Goal: Task Accomplishment & Management: Manage account settings

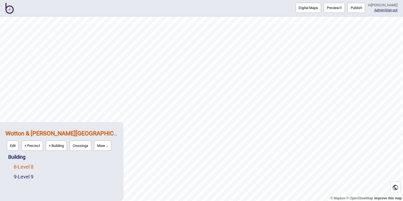
click at [29, 165] on link "8 - Level 8" at bounding box center [24, 167] width 20 height 6
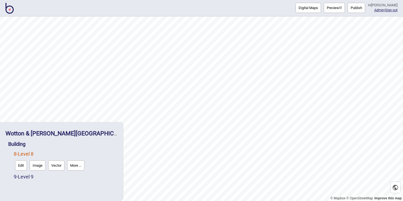
click at [22, 164] on button "Edit" at bounding box center [21, 165] width 12 height 10
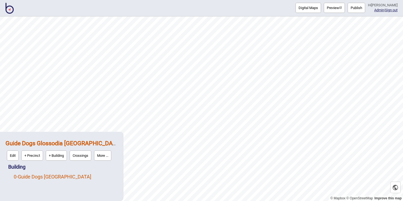
click at [44, 175] on link "0 - Guide Dogs [GEOGRAPHIC_DATA]" at bounding box center [53, 177] width 78 height 6
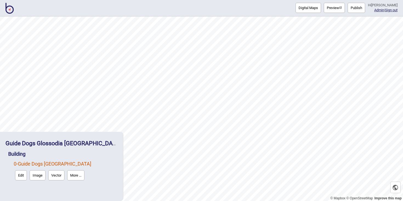
click at [18, 177] on button "Edit" at bounding box center [21, 175] width 12 height 10
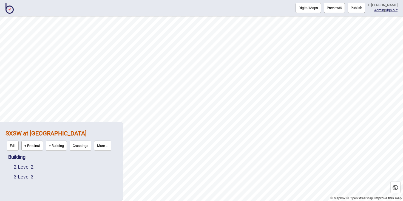
click at [361, 7] on button "Publish" at bounding box center [357, 8] width 18 height 10
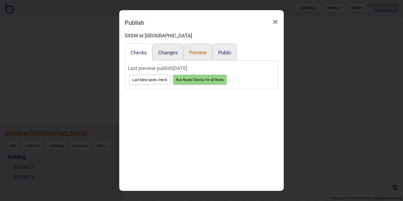
click at [200, 53] on button "Preview" at bounding box center [198, 53] width 18 height 6
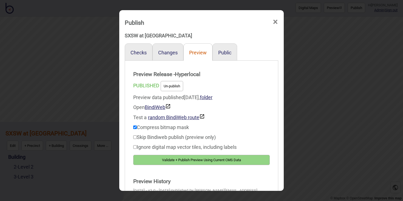
click at [200, 53] on button "Preview" at bounding box center [198, 53] width 18 height 6
click at [223, 51] on button "Public" at bounding box center [224, 53] width 13 height 6
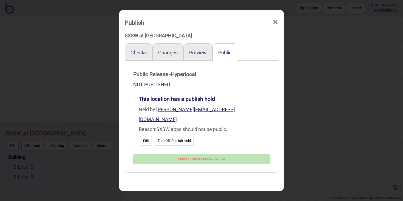
click at [276, 22] on span "×" at bounding box center [276, 22] width 6 height 18
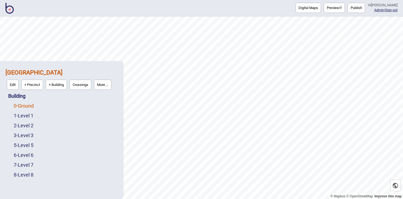
click at [31, 107] on link "0 - Ground" at bounding box center [24, 106] width 20 height 6
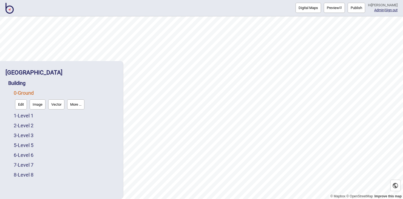
click at [23, 105] on button "Edit" at bounding box center [21, 105] width 12 height 10
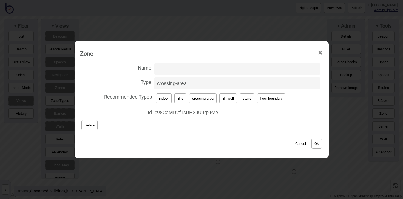
click at [319, 53] on span "×" at bounding box center [321, 53] width 6 height 18
click at [320, 52] on span "×" at bounding box center [321, 53] width 6 height 18
click at [323, 53] on span "×" at bounding box center [321, 53] width 6 height 18
click at [323, 52] on span "×" at bounding box center [321, 53] width 6 height 18
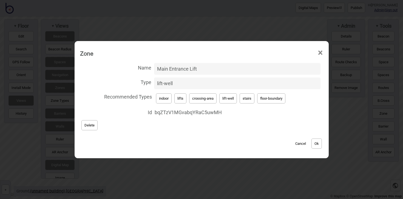
click at [320, 50] on span "×" at bounding box center [321, 53] width 6 height 18
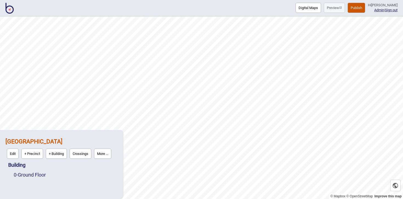
click at [13, 9] on img at bounding box center [9, 8] width 8 height 11
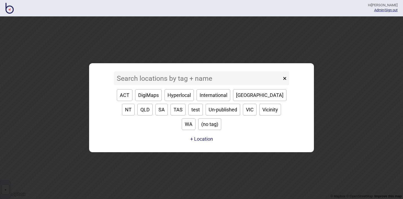
click at [243, 116] on button "VIC" at bounding box center [250, 110] width 14 height 12
type input "VIC"
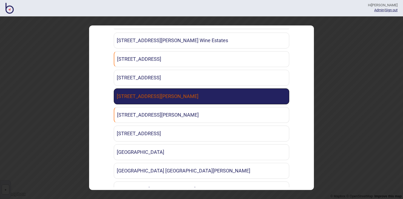
scroll to position [34, 0]
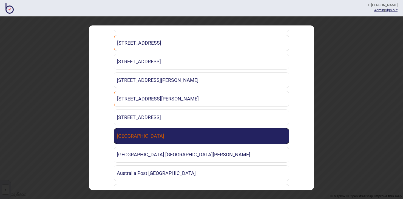
click at [186, 132] on link "[GEOGRAPHIC_DATA]" at bounding box center [202, 136] width 176 height 16
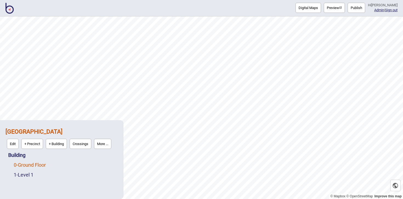
click at [44, 164] on link "0 - Ground Floor" at bounding box center [30, 165] width 32 height 6
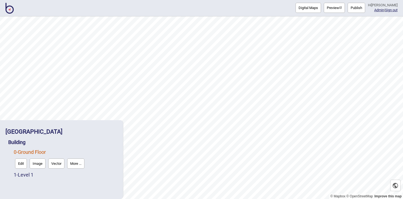
click at [22, 161] on button "Edit" at bounding box center [21, 164] width 12 height 10
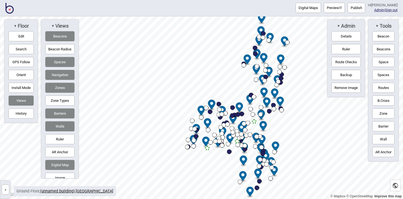
click at [58, 37] on button "Beacons" at bounding box center [59, 36] width 29 height 10
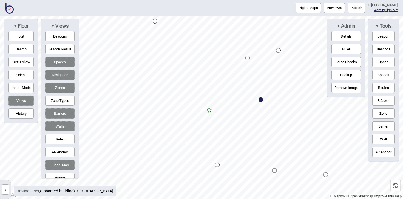
click at [209, 110] on div "Map marker" at bounding box center [209, 110] width 5 height 5
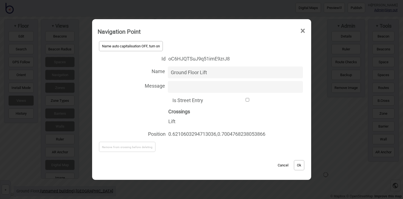
click at [304, 29] on span "×" at bounding box center [303, 31] width 6 height 18
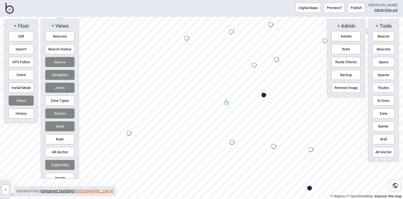
click at [96, 191] on link "Ashburton Leisure Centre" at bounding box center [95, 191] width 38 height 5
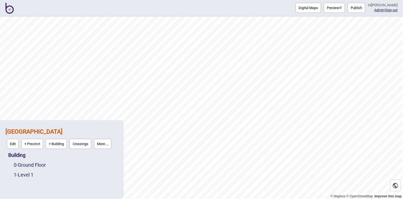
click at [106, 144] on button "More ..." at bounding box center [102, 144] width 17 height 10
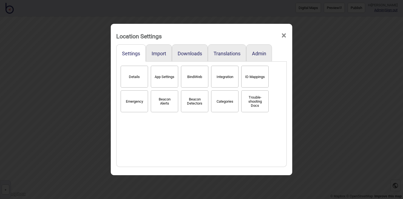
click at [285, 34] on span "×" at bounding box center [284, 36] width 6 height 18
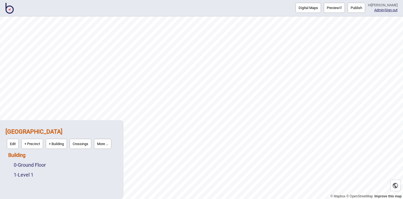
click at [15, 156] on link "Building" at bounding box center [16, 156] width 17 height 6
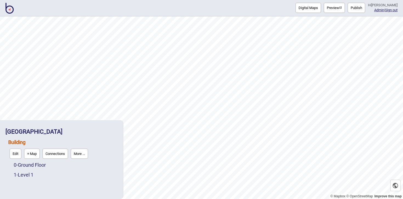
click at [61, 153] on button "Connections" at bounding box center [56, 154] width 26 height 10
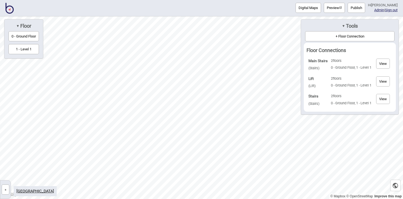
click at [384, 81] on button "View" at bounding box center [383, 82] width 14 height 10
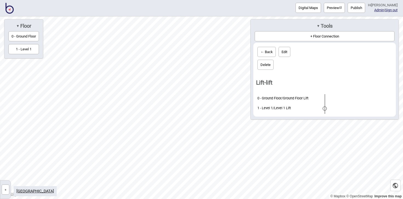
click at [317, 26] on span "▼" at bounding box center [318, 26] width 3 height 4
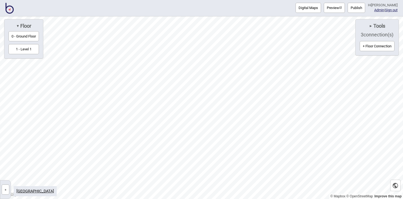
click at [11, 9] on img at bounding box center [9, 8] width 8 height 11
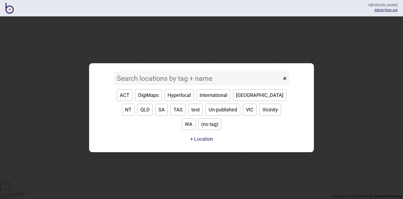
click at [130, 101] on button "ACT" at bounding box center [125, 95] width 16 height 12
type input "ACT"
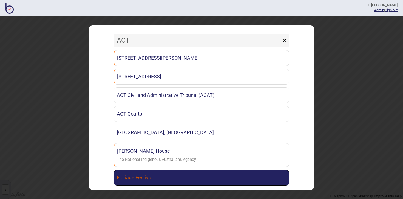
click at [146, 171] on link "Floriade Festival" at bounding box center [202, 178] width 176 height 16
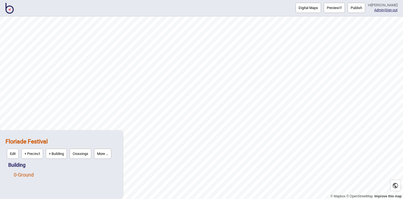
click at [34, 175] on link "0 - Ground" at bounding box center [24, 175] width 20 height 6
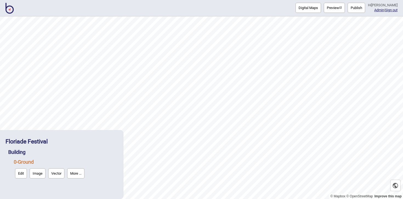
click at [21, 174] on button "Edit" at bounding box center [21, 174] width 12 height 10
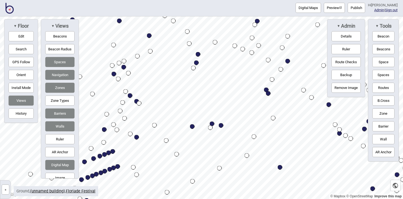
click at [196, 62] on div "Map marker" at bounding box center [196, 63] width 5 height 5
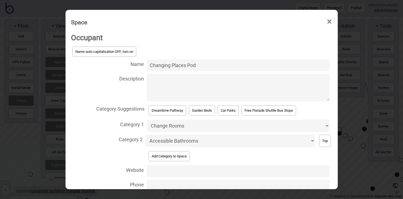
click at [318, 126] on select "Accessible Bathrooms Activities Bathrooms Bike Areas Car Parks Change Rooms Cit…" at bounding box center [238, 126] width 183 height 12
click at [328, 125] on select "Accessible Bathrooms Activities Bathrooms Bike Areas Car Parks Change Rooms Cit…" at bounding box center [238, 126] width 183 height 12
select select "Accessible Bathrooms"
click at [147, 120] on select "Accessible Bathrooms Activities Bathrooms Bike Areas Car Parks Change Rooms Cit…" at bounding box center [238, 126] width 183 height 12
click at [314, 141] on select "Accessible Bathrooms Activities Bathrooms Bike Areas Car Parks Change Rooms Cit…" at bounding box center [230, 141] width 170 height 12
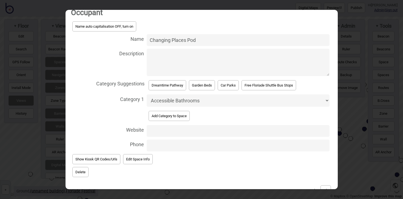
scroll to position [41, 0]
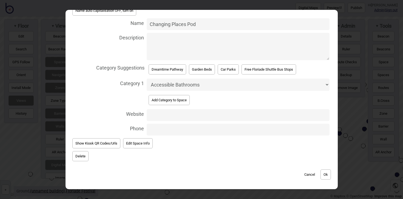
click at [326, 176] on button "Ok" at bounding box center [326, 175] width 10 height 10
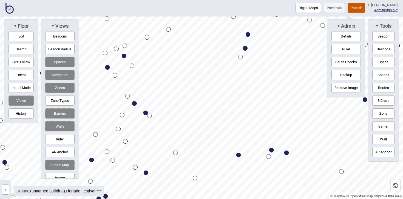
click at [125, 56] on div "Map marker" at bounding box center [124, 56] width 5 height 5
select select "Parent Rooms"
select select "Change Rooms"
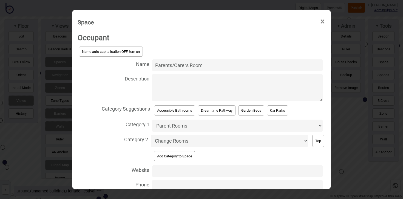
click at [322, 126] on select "Accessible Bathrooms Activities Bathrooms Bike Areas Car Parks Change Rooms Cit…" at bounding box center [237, 126] width 171 height 12
click at [152, 120] on select "Accessible Bathrooms Activities Bathrooms Bike Areas Car Parks Change Rooms Cit…" at bounding box center [237, 126] width 171 height 12
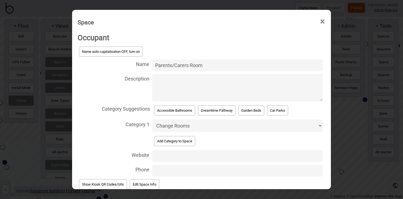
click at [219, 128] on select "Accessible Bathrooms Activities Bathrooms Bike Areas Car Parks Change Rooms Cit…" at bounding box center [237, 126] width 171 height 12
select select "Bathrooms"
click at [152, 120] on select "Accessible Bathrooms Activities Bathrooms Bike Areas Car Parks Change Rooms Cit…" at bounding box center [237, 126] width 171 height 12
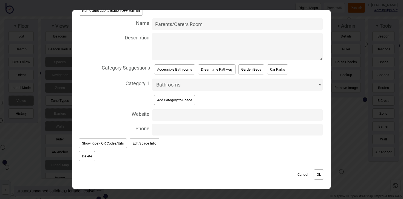
click at [320, 174] on button "Ok" at bounding box center [319, 175] width 10 height 10
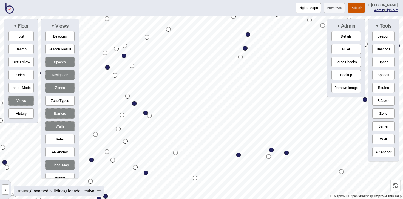
click at [357, 8] on button "Publish" at bounding box center [357, 8] width 18 height 10
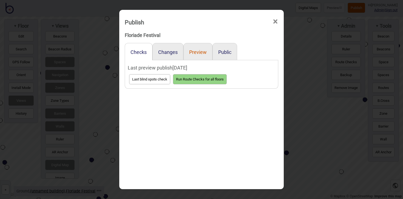
click at [201, 51] on button "Preview" at bounding box center [198, 52] width 18 height 6
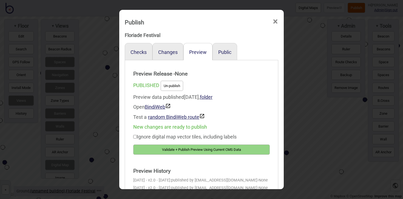
click at [208, 150] on button "Validate + Publish Preview Using Current CMS Data" at bounding box center [201, 150] width 137 height 10
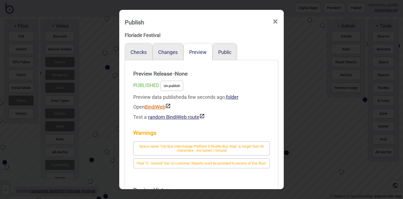
click at [153, 106] on link "BindiWeb" at bounding box center [158, 107] width 26 height 6
click at [274, 21] on span "×" at bounding box center [276, 22] width 6 height 18
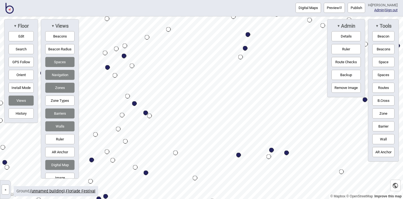
click at [10, 9] on img at bounding box center [9, 8] width 8 height 11
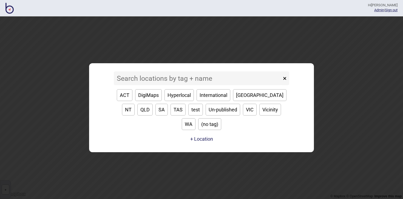
click at [126, 101] on button "ACT" at bounding box center [125, 95] width 16 height 12
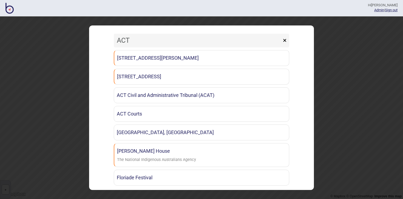
type input "ACT"
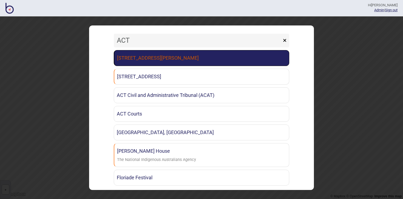
click at [196, 60] on link "121 Marcus Clarke St EY Canberra" at bounding box center [202, 58] width 176 height 16
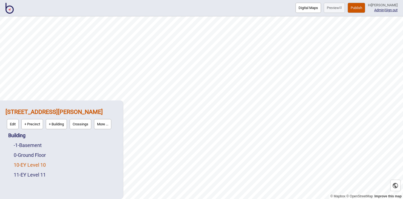
click at [40, 165] on link "10 - EY Level 10" at bounding box center [30, 165] width 32 height 6
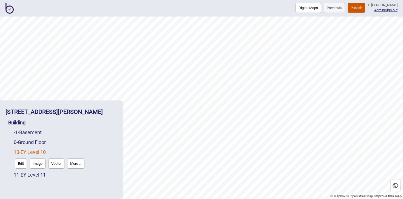
click at [21, 163] on button "Edit" at bounding box center [21, 164] width 12 height 10
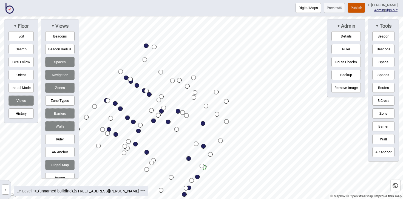
click at [11, 9] on img at bounding box center [9, 8] width 8 height 11
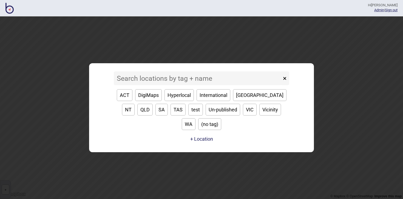
click at [401, 194] on div "× ACT DigiMaps Hyperlocal International NSW NT QLD SA TAS test Un-published VIC…" at bounding box center [201, 107] width 403 height 183
